Goal: Transaction & Acquisition: Purchase product/service

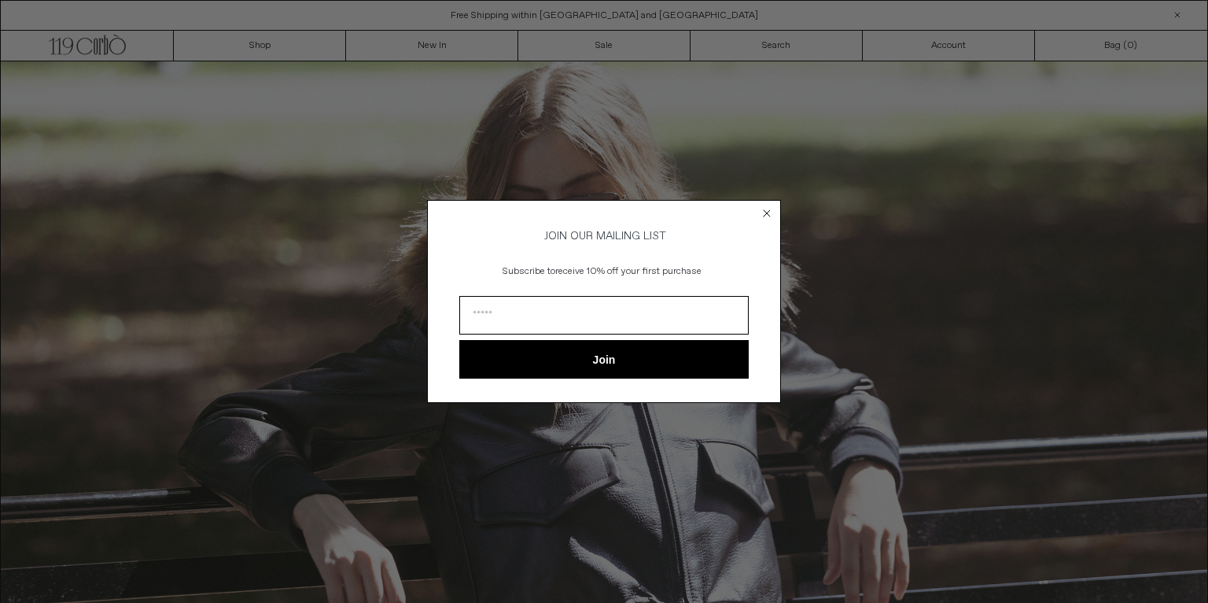
drag, startPoint x: 769, startPoint y: 205, endPoint x: 695, endPoint y: 163, distance: 84.9
click at [769, 205] on circle "Close dialog" at bounding box center [767, 212] width 15 height 15
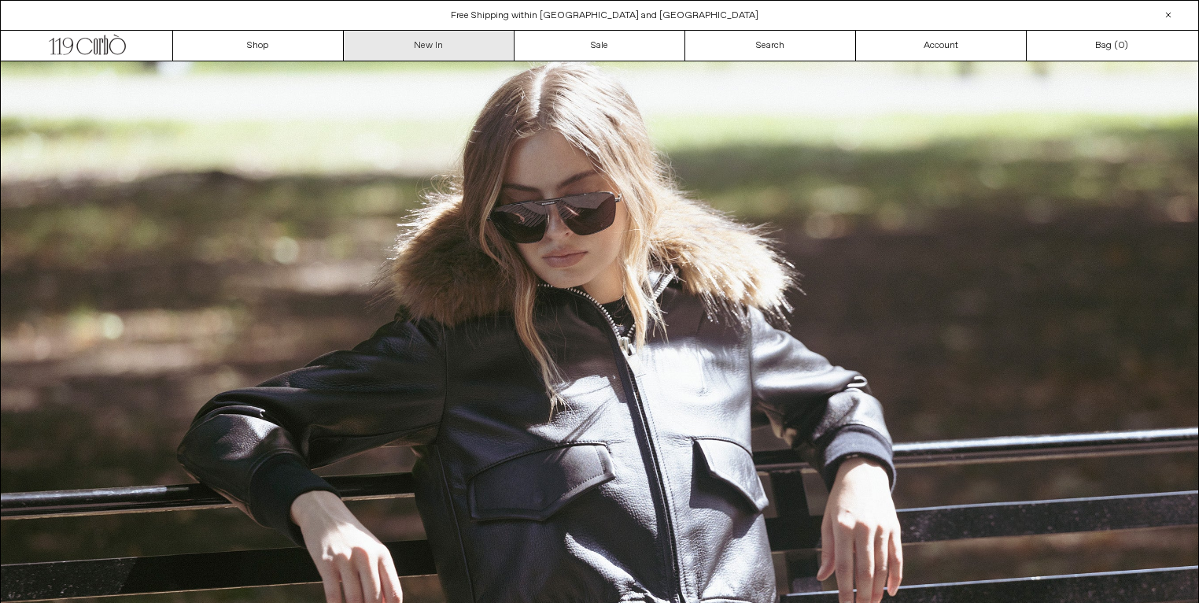
click at [413, 51] on link "New In" at bounding box center [429, 46] width 171 height 30
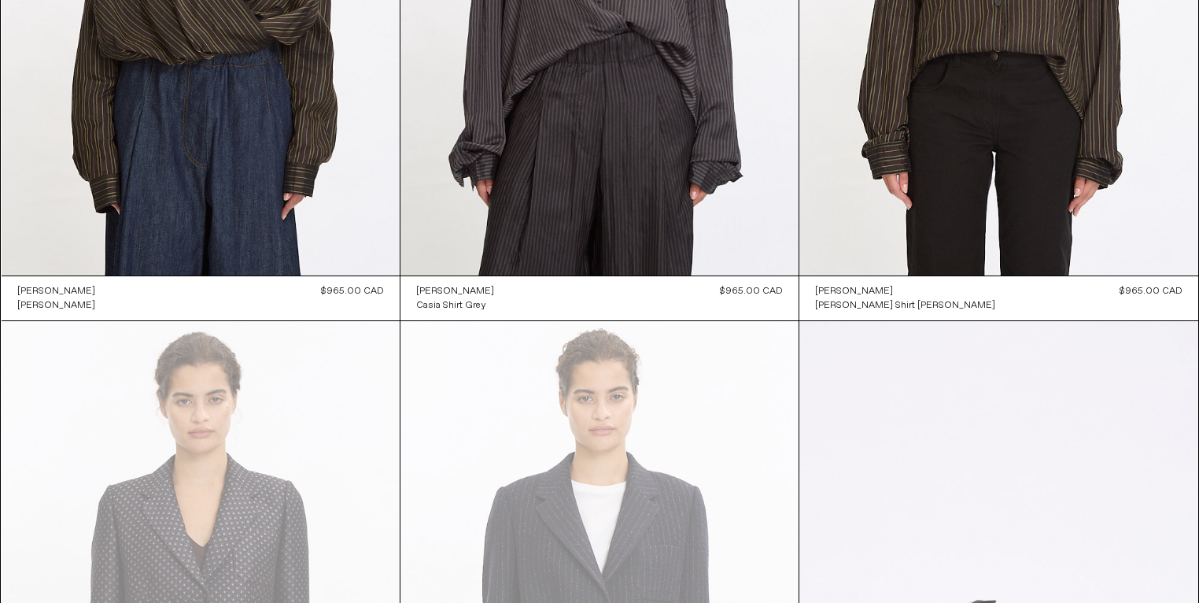
scroll to position [14569, 0]
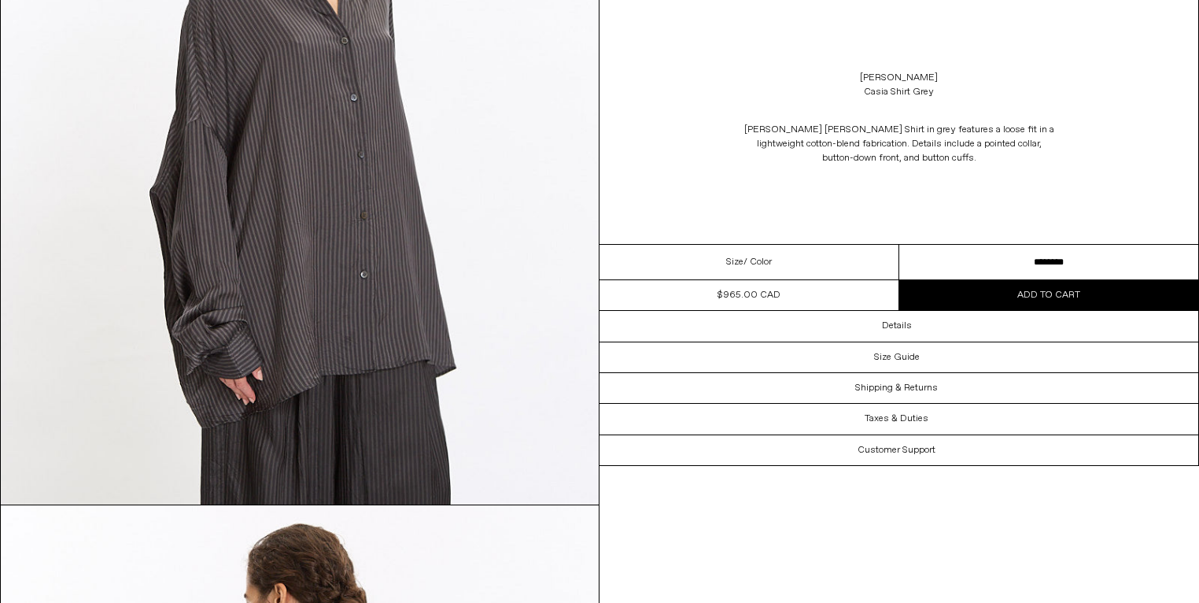
scroll to position [3194, 0]
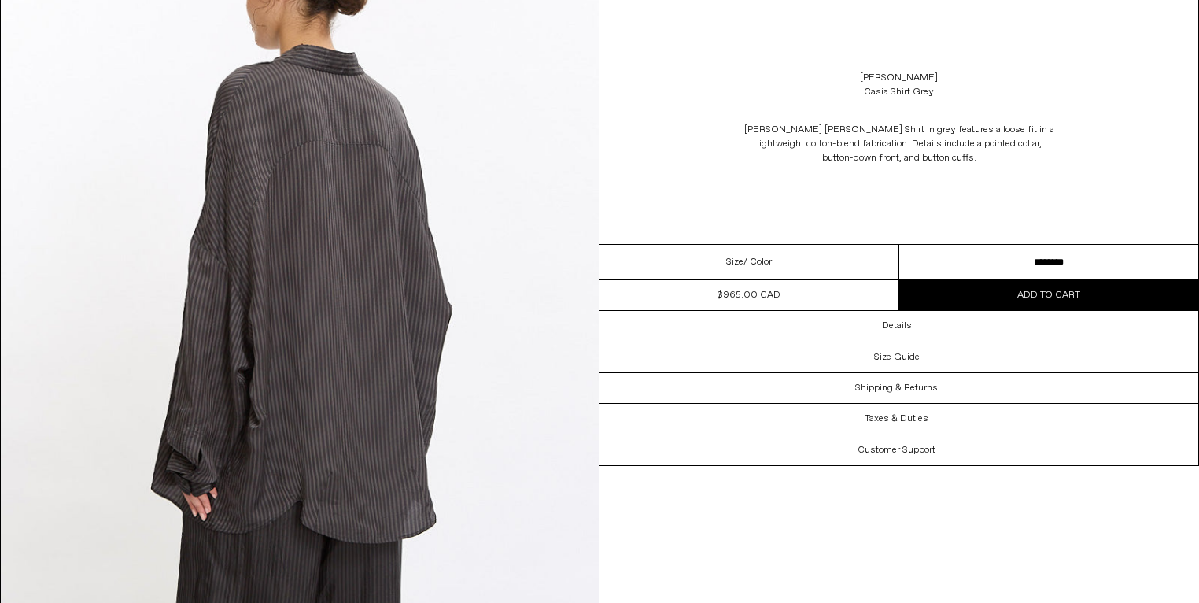
click at [1028, 280] on select "**********" at bounding box center [1049, 262] width 300 height 35
click at [913, 341] on div "Details" at bounding box center [899, 326] width 599 height 30
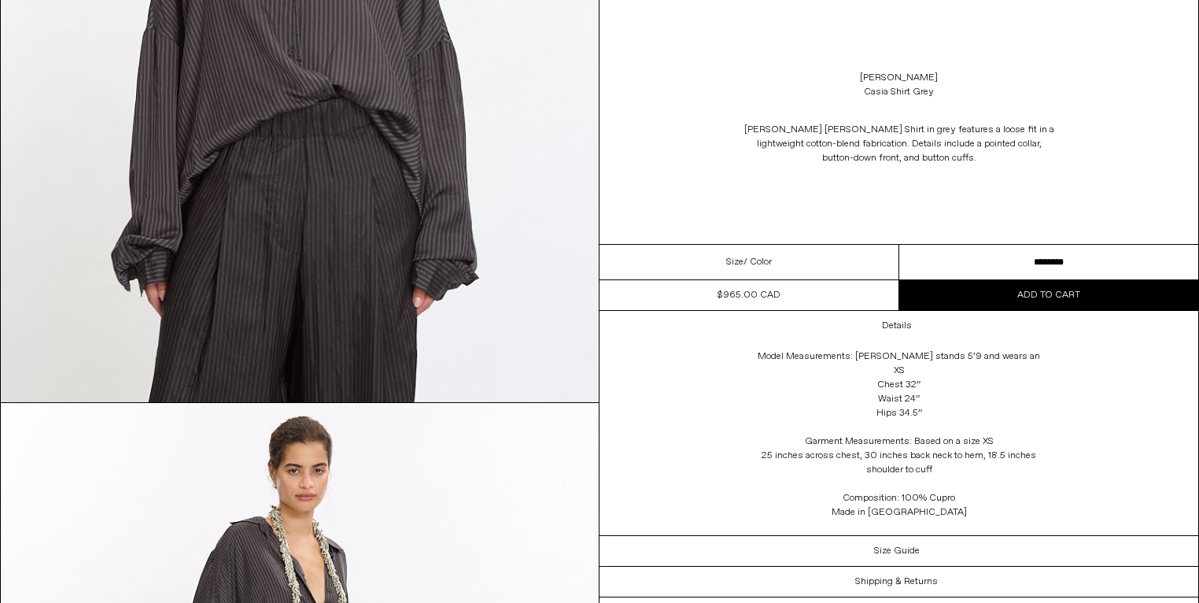
scroll to position [0, 0]
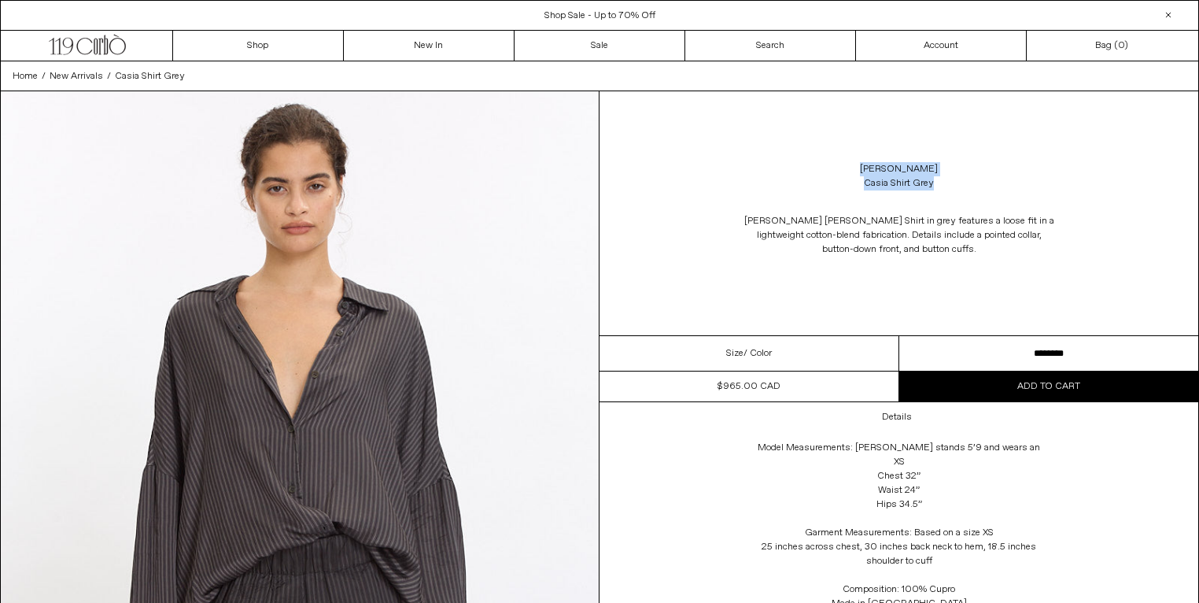
drag, startPoint x: 1023, startPoint y: 245, endPoint x: 968, endPoint y: 219, distance: 60.9
click at [968, 219] on div "Dries Van Noten Casia Shirt Grey Dries Van Noten Casia Shirt in grey features a…" at bounding box center [899, 213] width 599 height 244
click at [817, 198] on div "Dries Van Noten Casia Shirt Grey" at bounding box center [899, 176] width 599 height 44
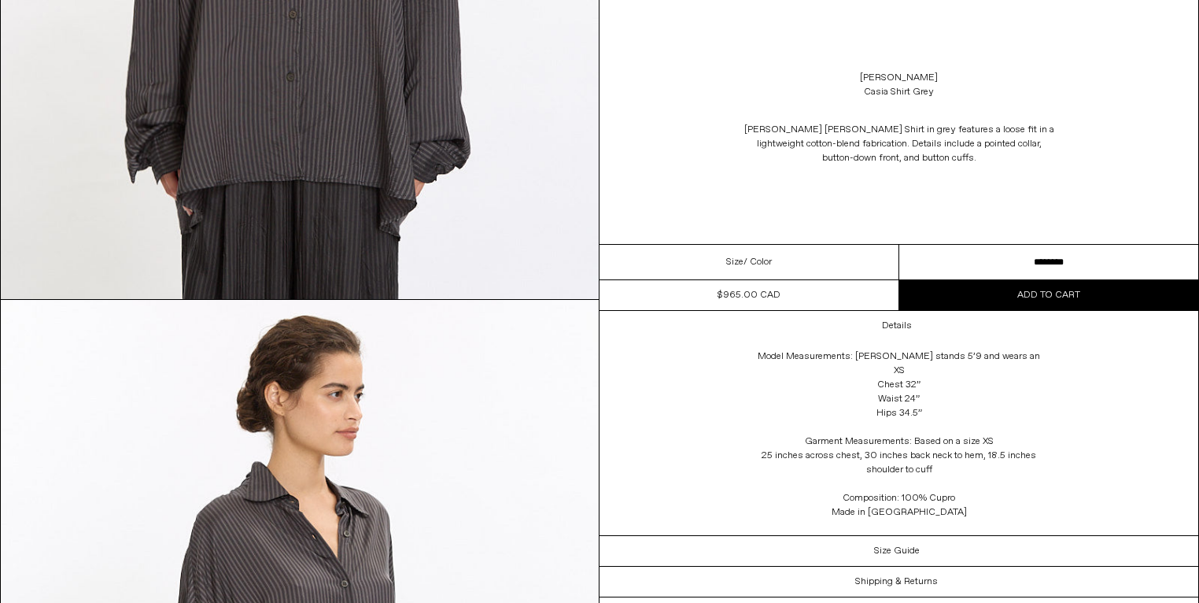
scroll to position [2050, 0]
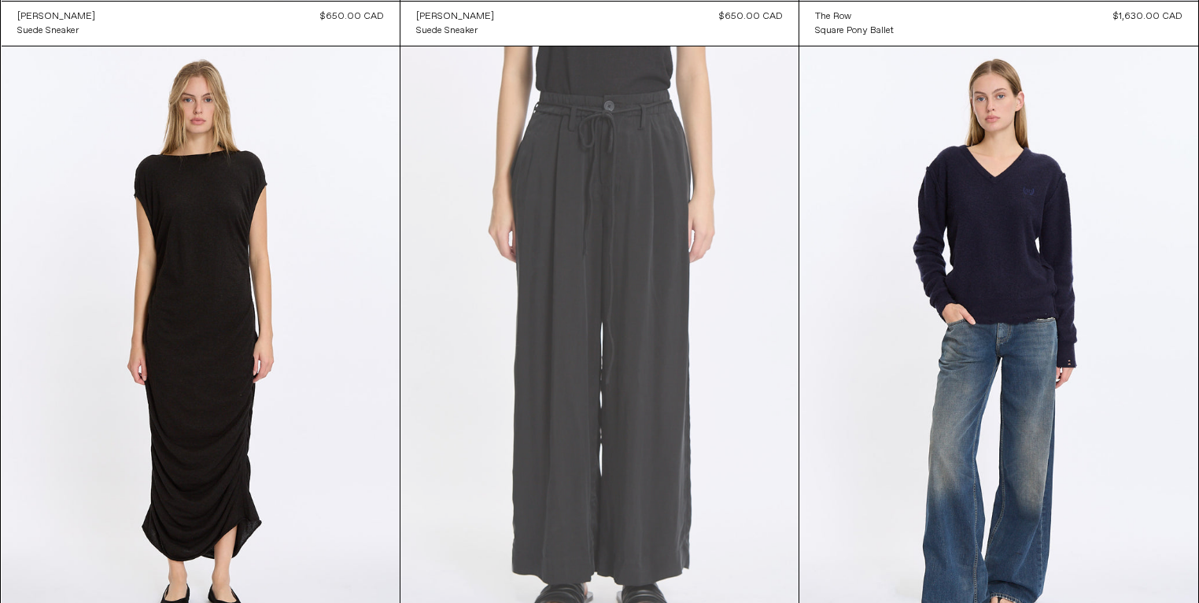
scroll to position [30493, 0]
